Goal: Transaction & Acquisition: Purchase product/service

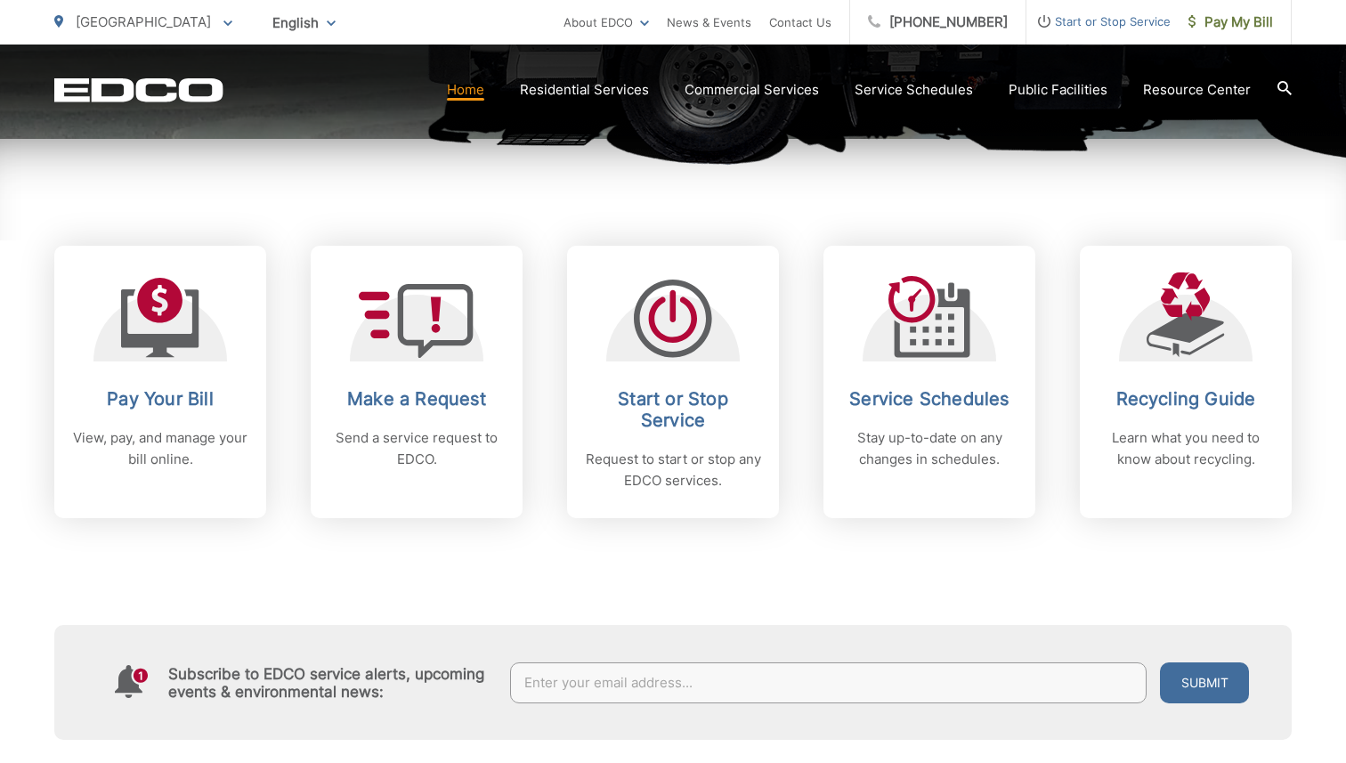
scroll to position [644, 0]
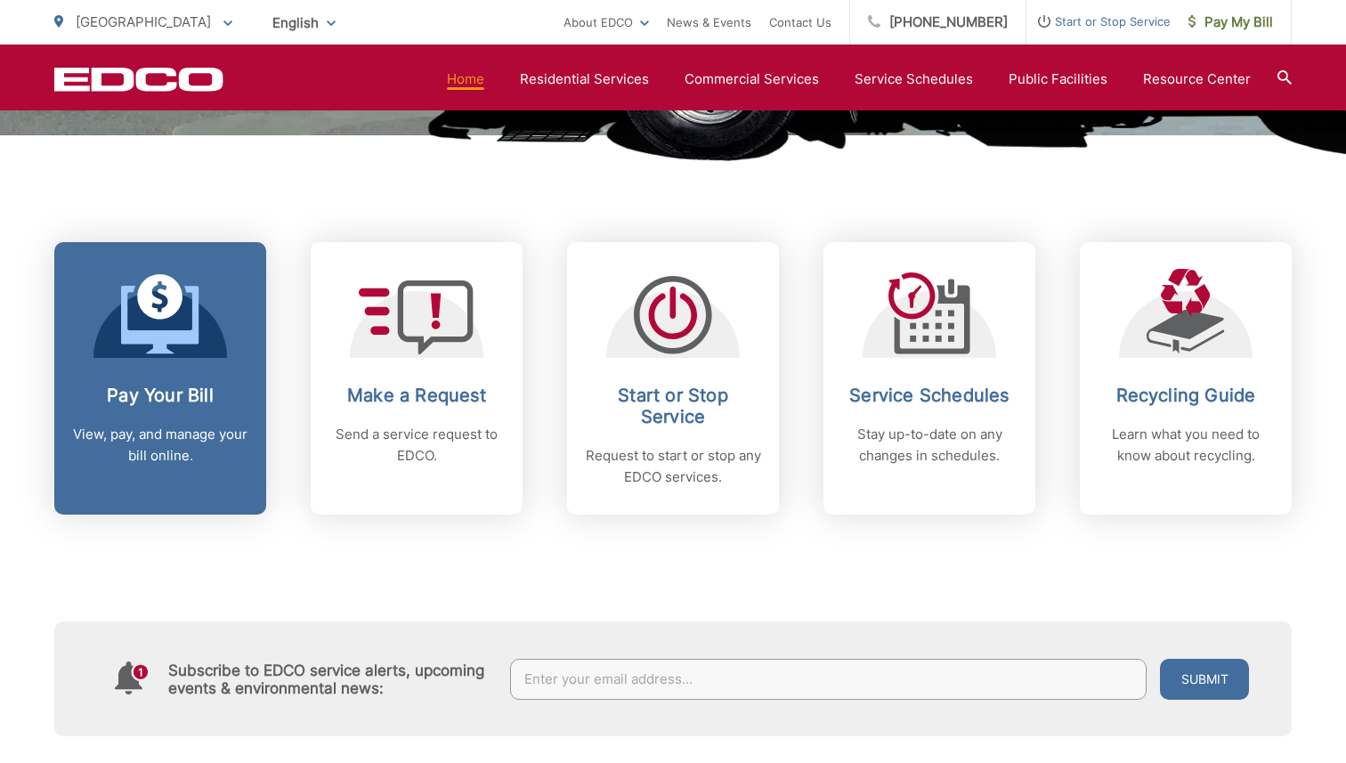
click at [123, 417] on div "Pay Your Bill View, pay, and manage your bill online." at bounding box center [160, 426] width 176 height 82
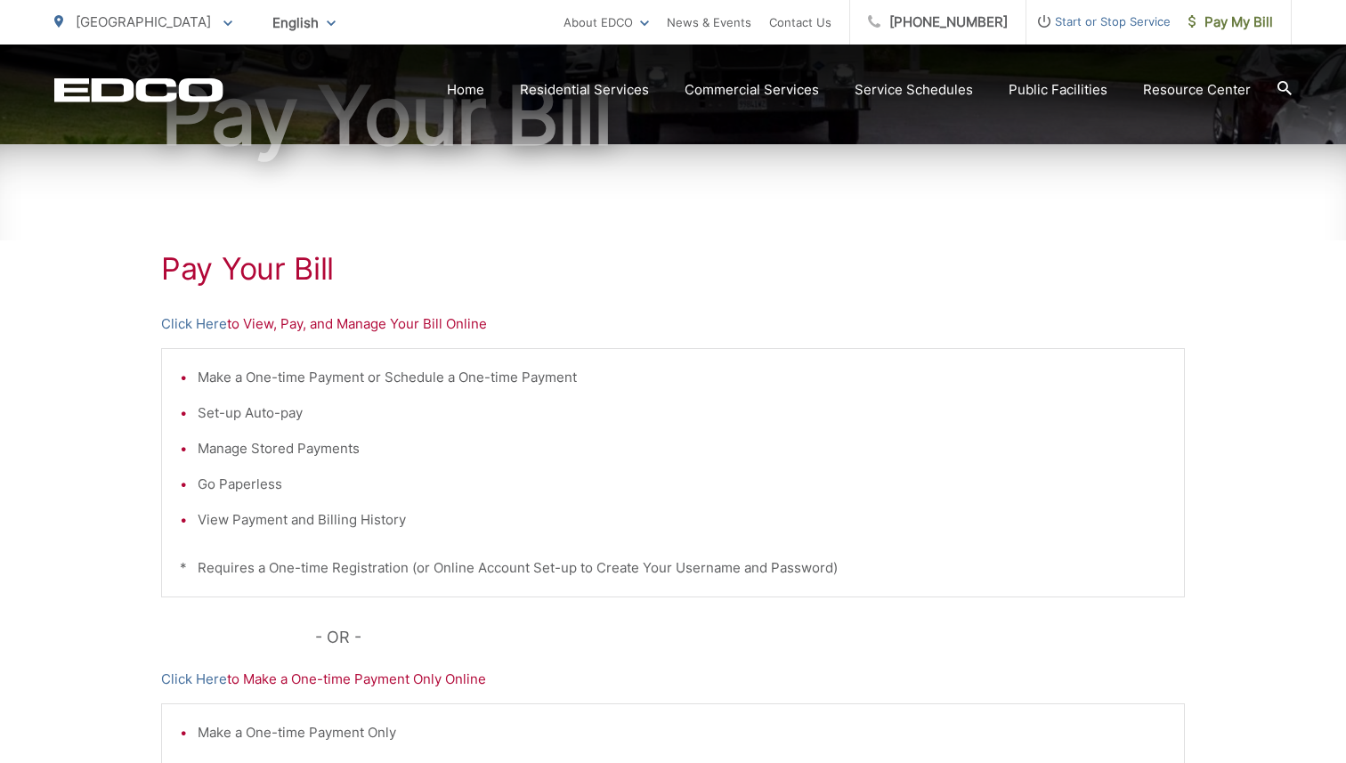
scroll to position [218, 0]
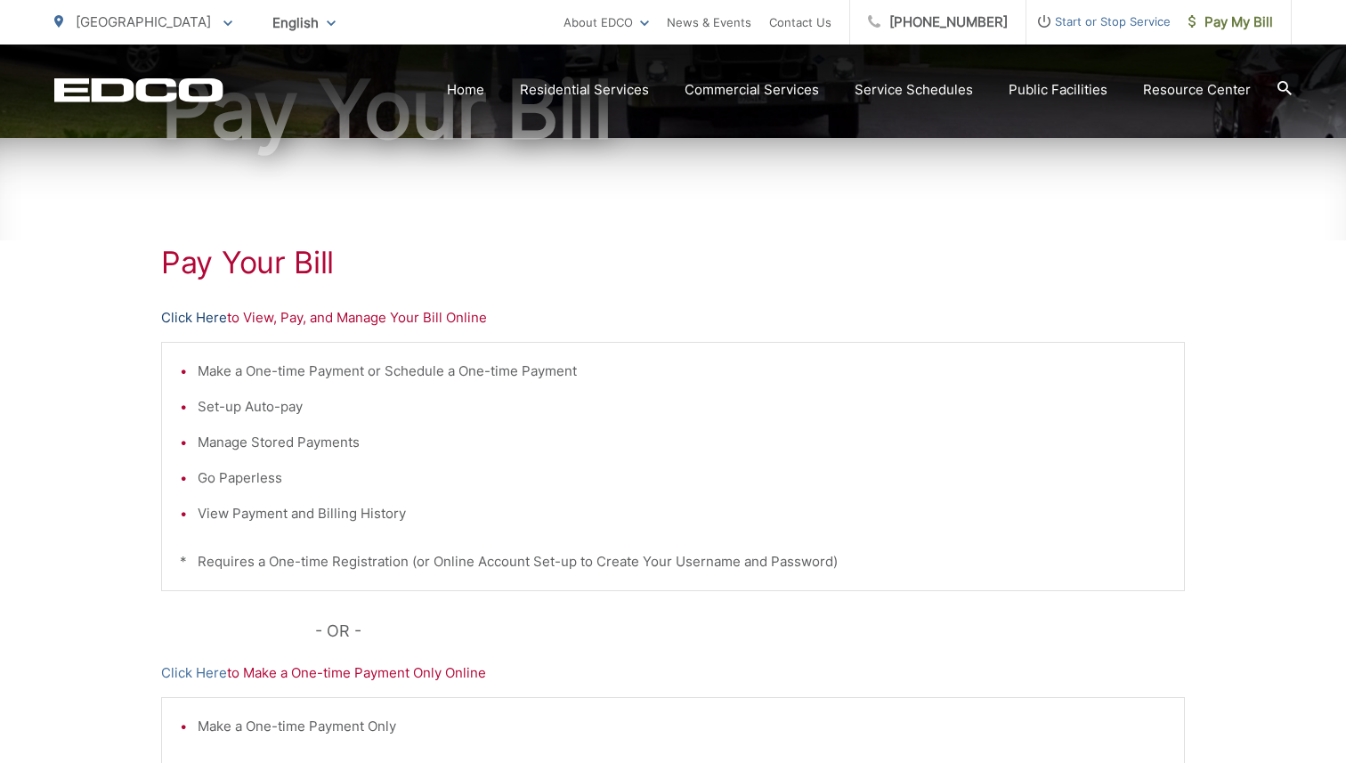
click at [206, 317] on link "Click Here" at bounding box center [194, 317] width 66 height 21
